Goal: Entertainment & Leisure: Consume media (video, audio)

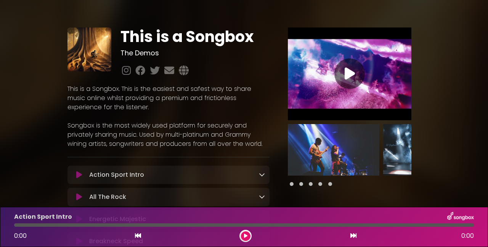
click at [349, 69] on icon at bounding box center [350, 74] width 10 height 14
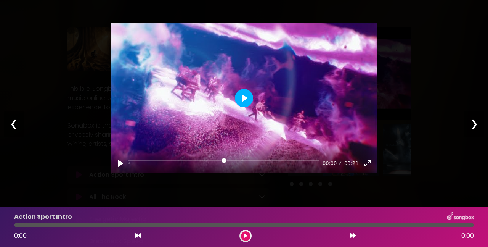
click at [247, 100] on button "Play" at bounding box center [244, 98] width 18 height 18
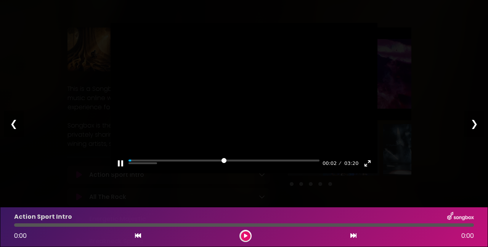
click at [181, 35] on div at bounding box center [244, 98] width 267 height 150
type input "****"
click at [10, 126] on div "❮" at bounding box center [14, 124] width 20 height 26
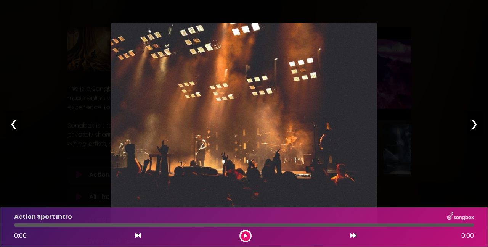
click at [415, 122] on div "Pause Play % buffered 00:00 00:00 03:20 Exit fullscreen Enter fullscreen Play ❮…" at bounding box center [244, 123] width 488 height 247
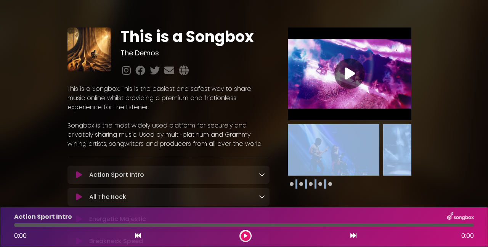
click at [415, 122] on div at bounding box center [350, 107] width 142 height 161
click at [417, 123] on div at bounding box center [350, 107] width 142 height 161
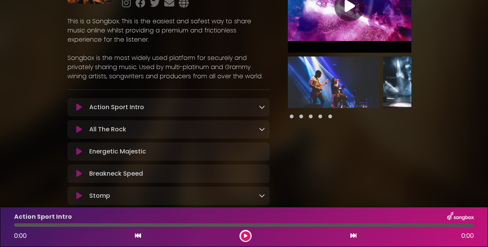
scroll to position [77, 0]
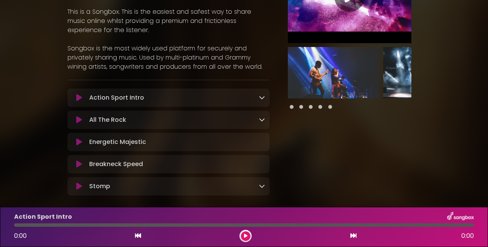
click at [261, 186] on icon at bounding box center [262, 186] width 6 height 6
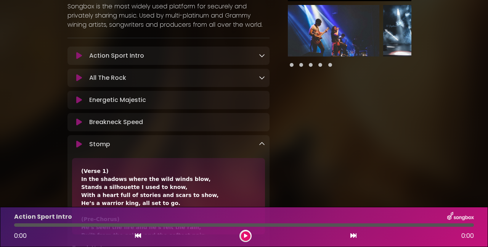
scroll to position [0, 0]
